Goal: Information Seeking & Learning: Understand process/instructions

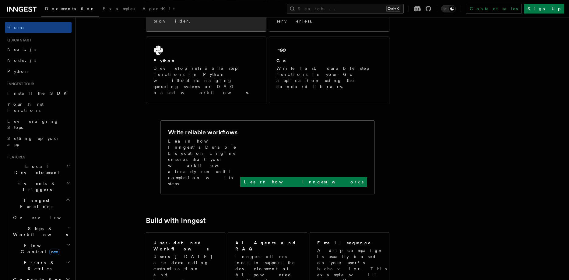
scroll to position [177, 0]
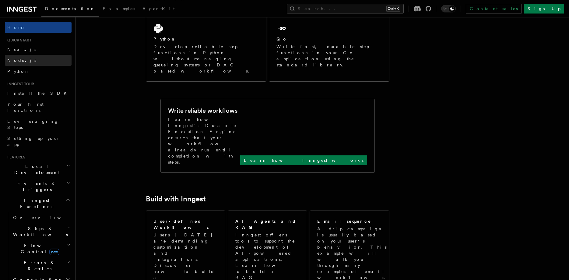
click at [16, 61] on span "Node.js" at bounding box center [21, 60] width 29 height 5
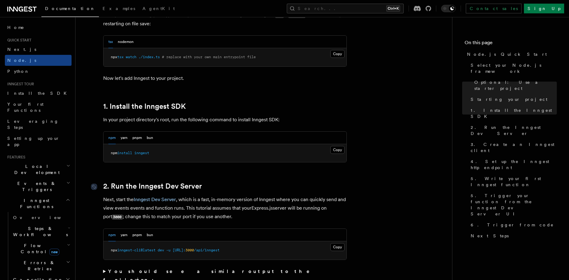
scroll to position [295, 0]
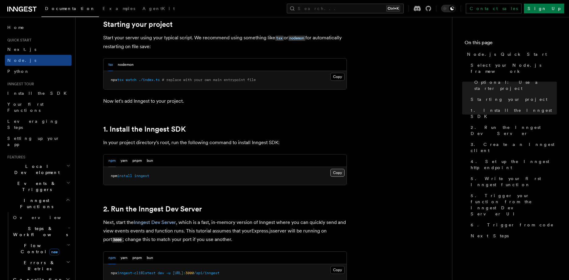
click at [333, 174] on button "Copy Copied" at bounding box center [337, 173] width 14 height 8
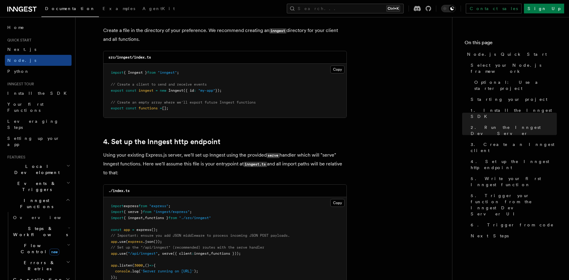
scroll to position [817, 0]
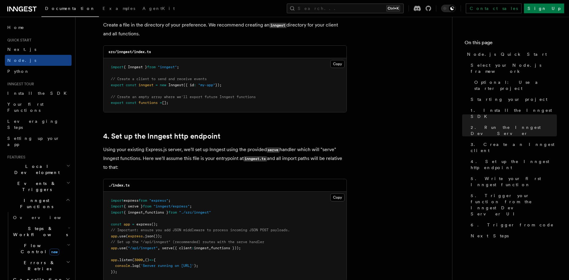
drag, startPoint x: 241, startPoint y: 84, endPoint x: 108, endPoint y: 69, distance: 133.5
click at [108, 69] on pre "import { Inngest } from "inngest" ; // Create a client to send and receive even…" at bounding box center [224, 85] width 243 height 54
copy code "import { Inngest } from "inngest" ; // Create a client to send and receive even…"
click at [187, 104] on pre "import { Inngest } from "inngest" ; // Create a client to send and receive even…" at bounding box center [224, 85] width 243 height 54
drag, startPoint x: 184, startPoint y: 104, endPoint x: 102, endPoint y: 97, distance: 83.0
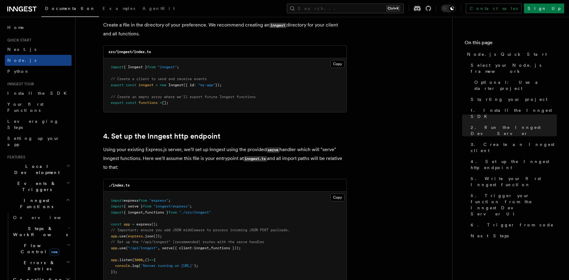
click at [103, 97] on pre "import { Inngest } from "inngest" ; // Create a client to send and receive even…" at bounding box center [224, 85] width 243 height 54
copy code "// Create an empty array where we'll export future Inngest functions export con…"
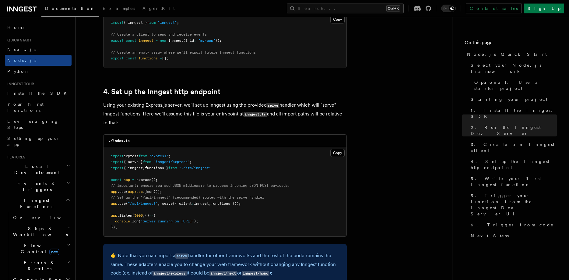
scroll to position [862, 0]
drag, startPoint x: 257, startPoint y: 204, endPoint x: 105, endPoint y: 207, distance: 152.2
click at [105, 207] on pre "import express from "express" ; import { serve } from "inngest/express" ; impor…" at bounding box center [224, 190] width 243 height 89
copy span "app .use ( "/api/inngest" , serve ({ client : inngest , functions }));"
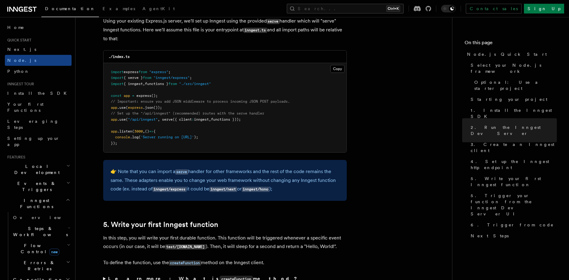
scroll to position [954, 0]
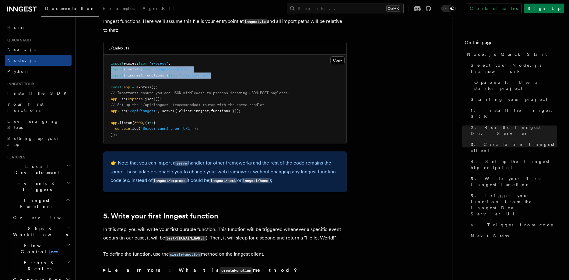
drag, startPoint x: 224, startPoint y: 75, endPoint x: 104, endPoint y: 73, distance: 119.6
click at [104, 73] on pre "import express from "express" ; import { serve } from "inngest/express" ; impor…" at bounding box center [224, 98] width 243 height 89
copy code "import { serve } from "inngest/express" ; import { inngest , functions } from "…"
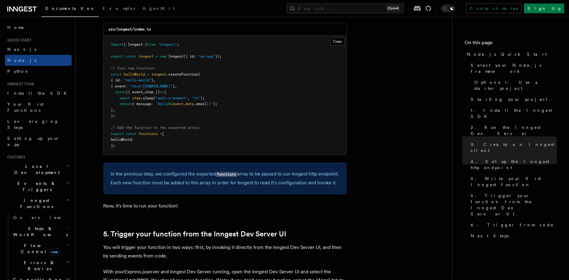
scroll to position [1230, 0]
